Goal: Check status: Check status

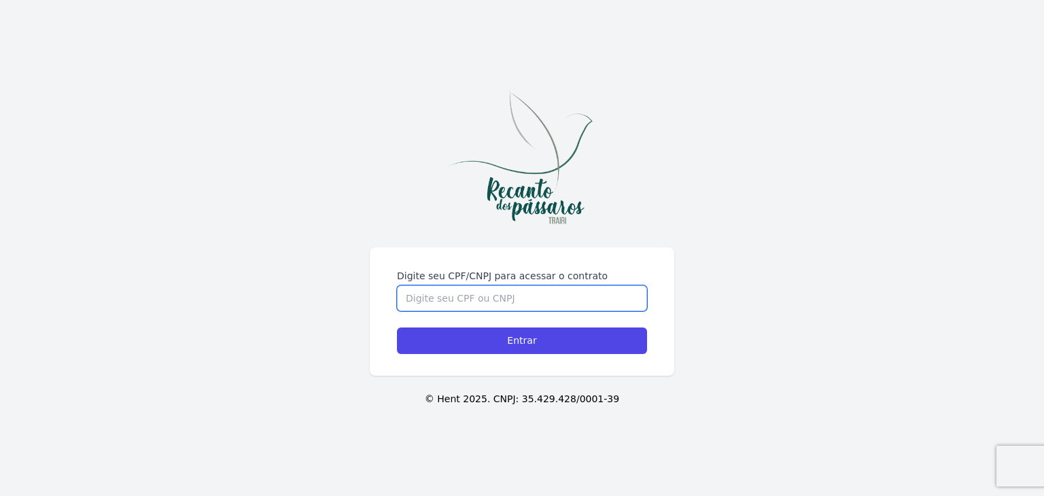
click at [492, 304] on input "Digite seu CPF/CNPJ para acessar o contrato" at bounding box center [522, 299] width 250 height 26
type input "05838297328"
click at [397, 328] on input "Entrar" at bounding box center [522, 341] width 250 height 27
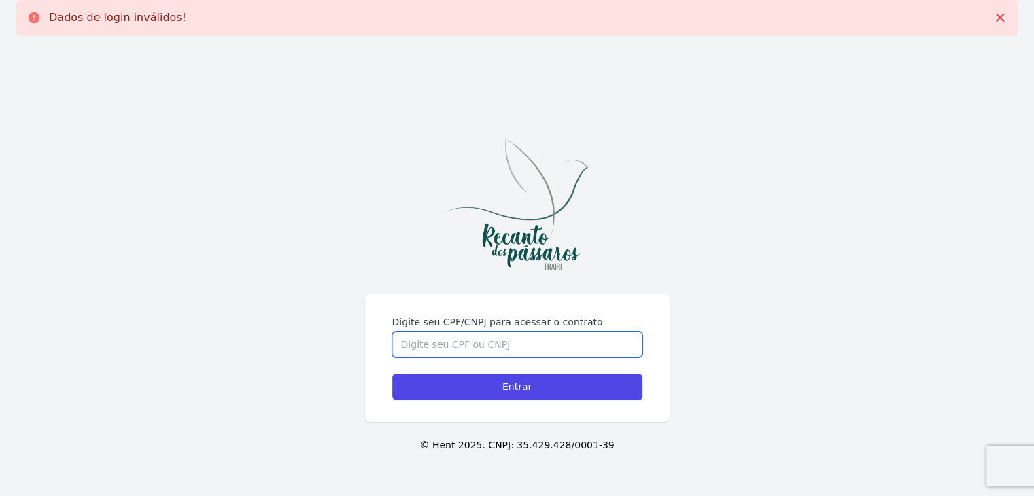
click at [487, 347] on input "Digite seu CPF/CNPJ para acessar o contrato" at bounding box center [517, 345] width 250 height 26
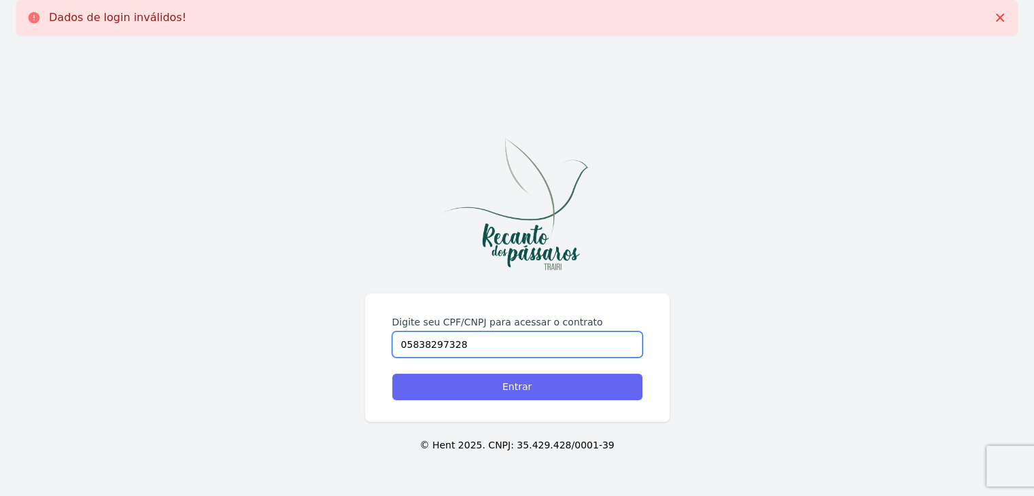
type input "05838297328"
click at [530, 392] on input "Entrar" at bounding box center [517, 387] width 250 height 27
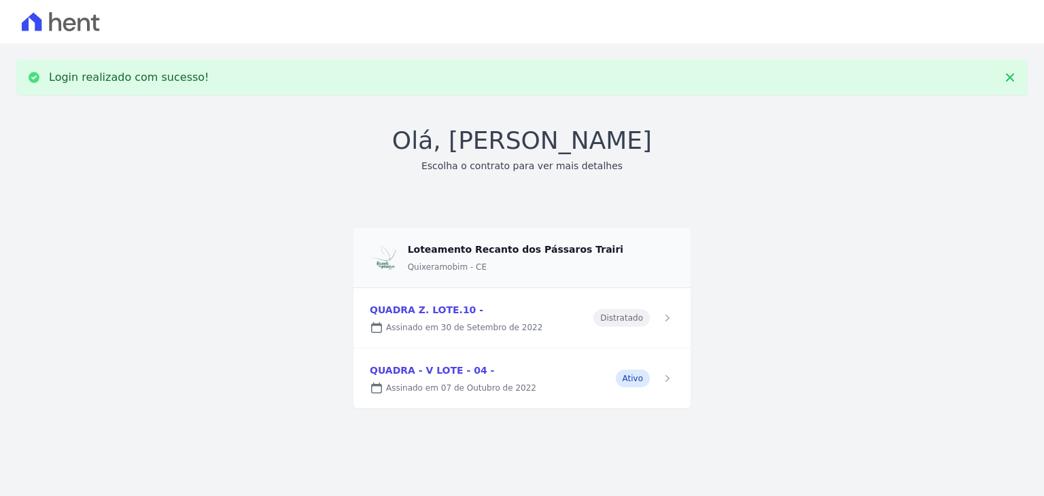
click at [515, 381] on link at bounding box center [522, 379] width 337 height 60
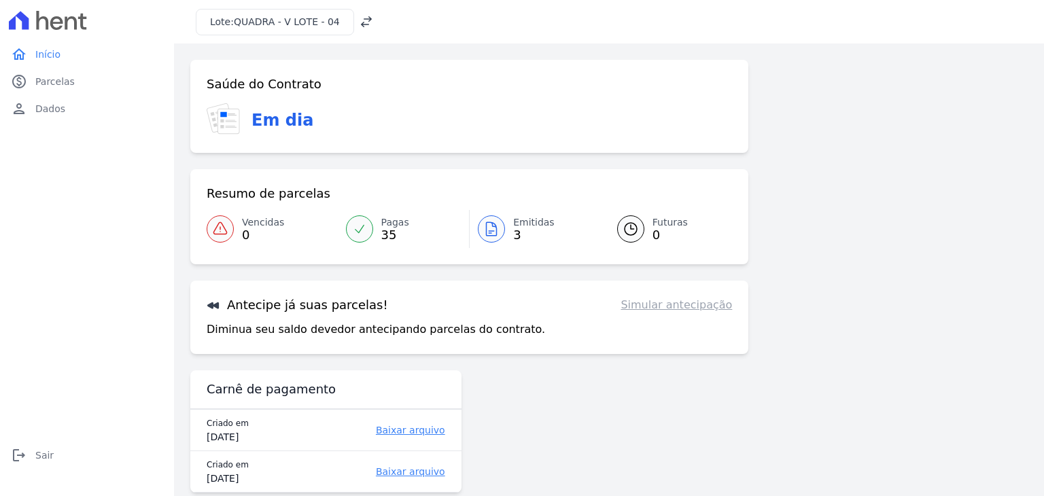
click at [490, 232] on icon at bounding box center [491, 229] width 16 height 16
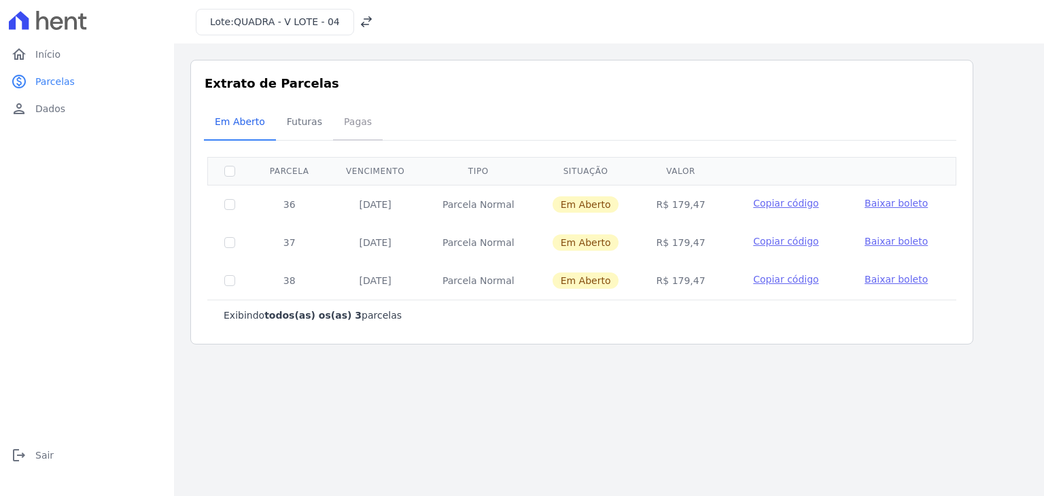
click at [365, 123] on span "Pagas" at bounding box center [358, 121] width 44 height 27
click at [353, 122] on span "Pagas" at bounding box center [358, 121] width 44 height 27
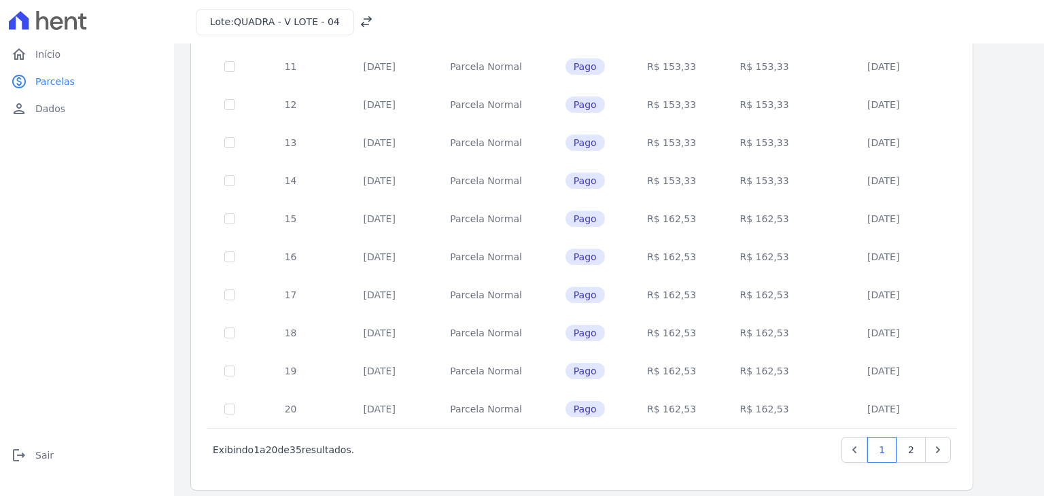
scroll to position [528, 0]
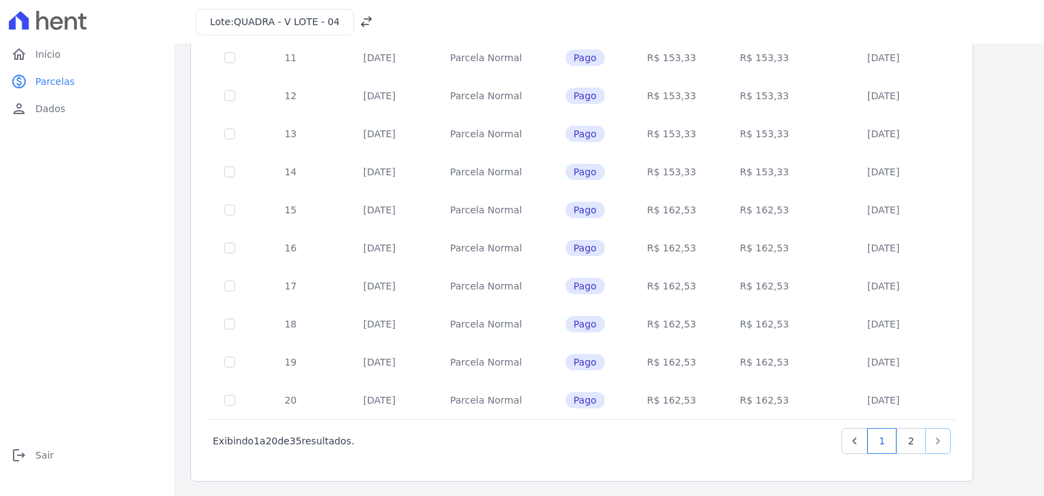
click at [943, 440] on icon "Next" at bounding box center [938, 441] width 14 height 14
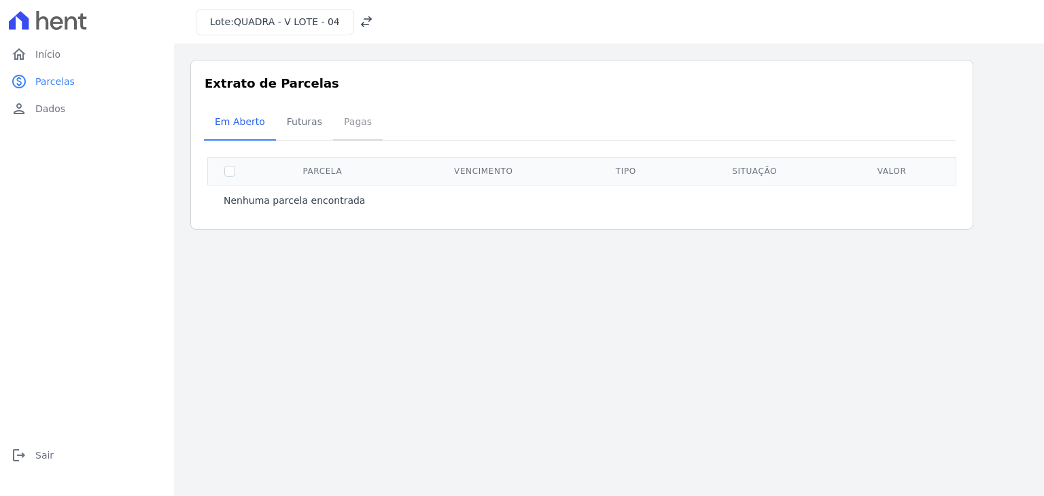
click at [342, 121] on span "Pagas" at bounding box center [358, 121] width 44 height 27
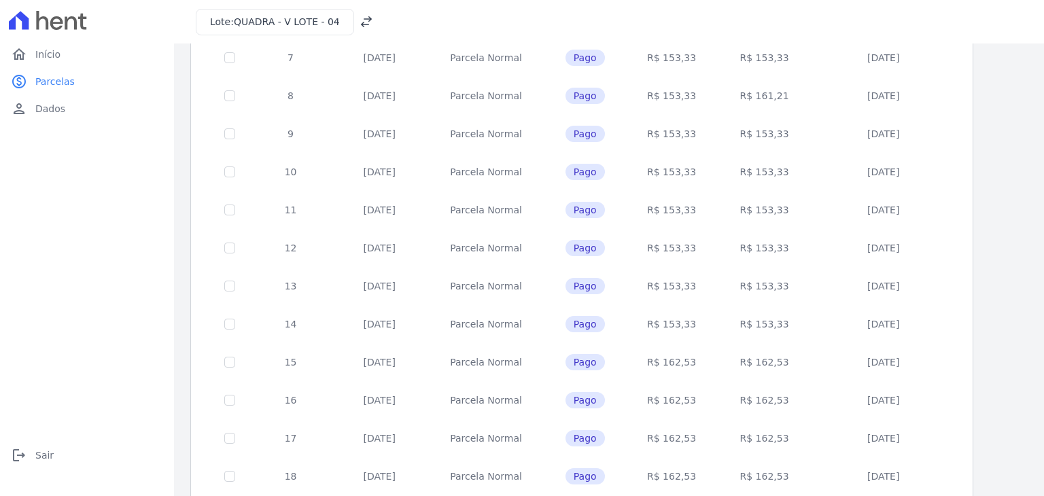
scroll to position [528, 0]
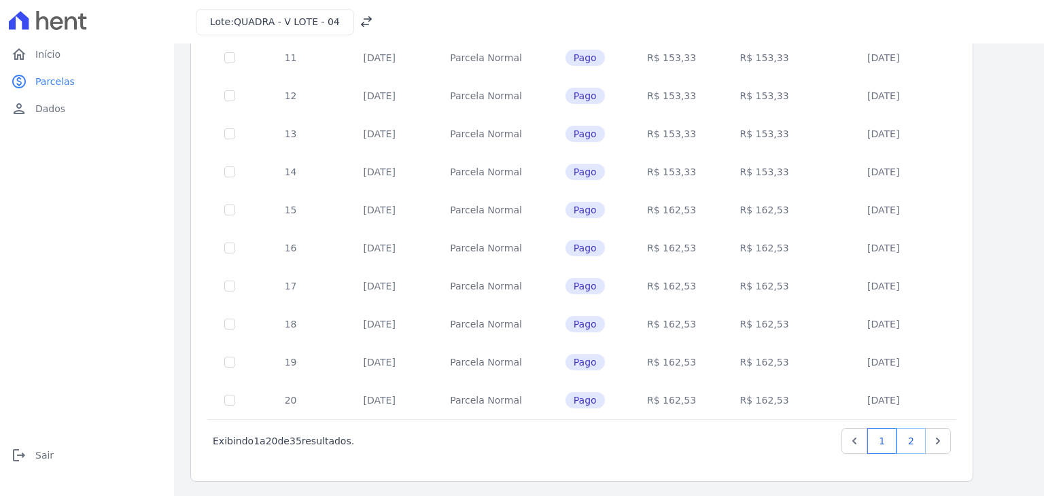
click at [912, 441] on link "2" at bounding box center [911, 441] width 29 height 26
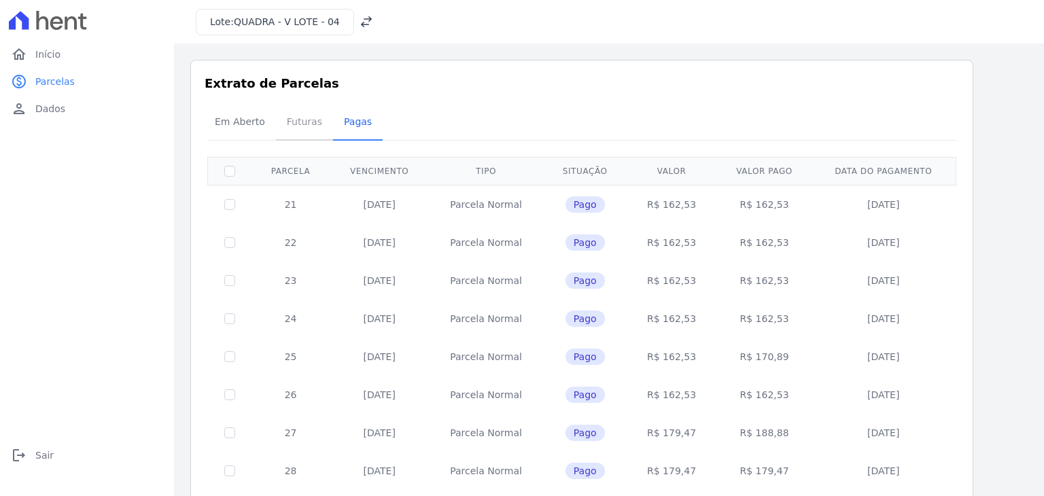
click at [300, 122] on span "Futuras" at bounding box center [305, 121] width 52 height 27
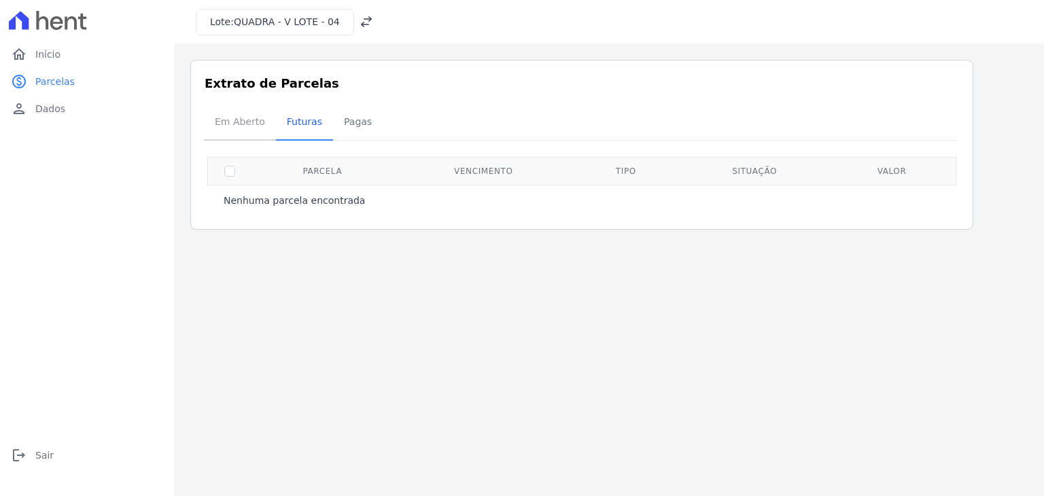
click at [242, 123] on span "Em Aberto" at bounding box center [240, 121] width 67 height 27
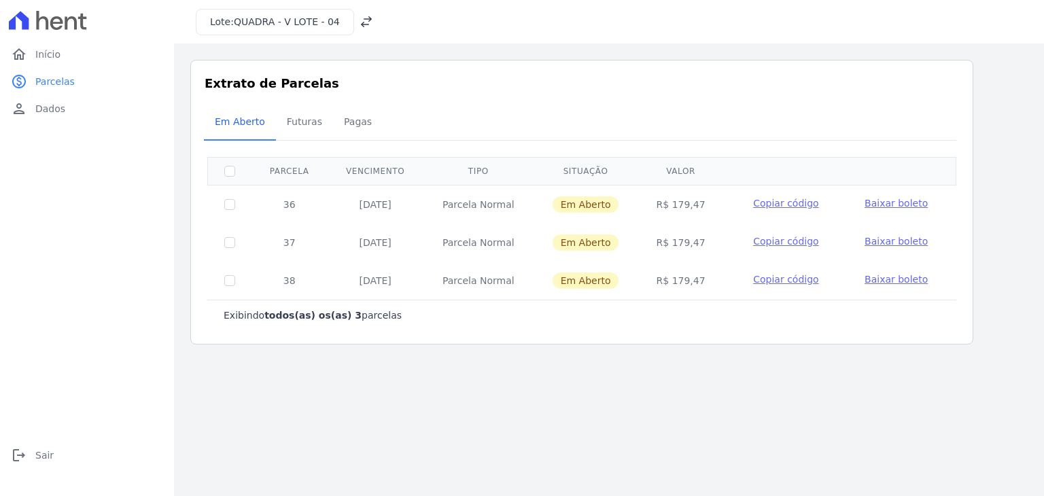
click at [361, 24] on icon at bounding box center [366, 21] width 11 height 11
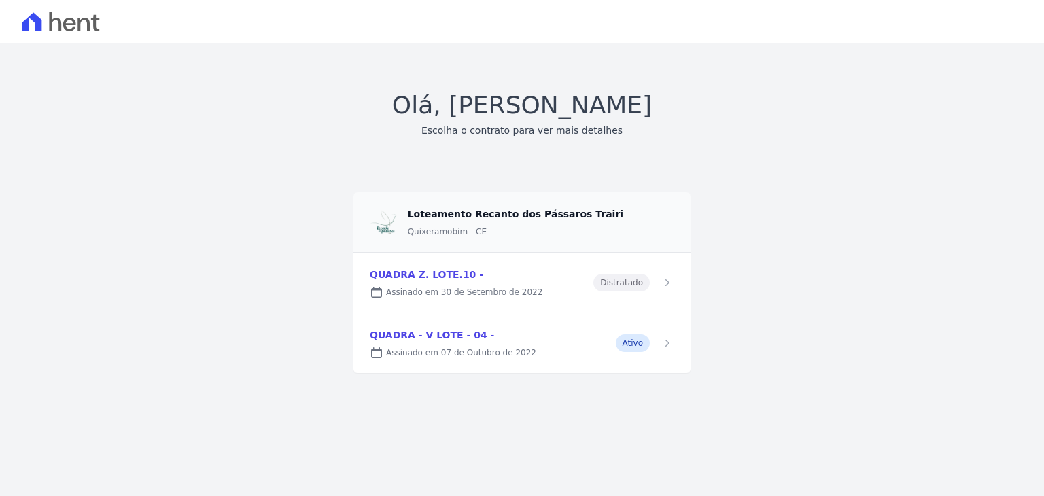
click at [530, 292] on link at bounding box center [522, 283] width 337 height 60
click at [477, 345] on link at bounding box center [522, 343] width 337 height 60
